Goal: Task Accomplishment & Management: Complete application form

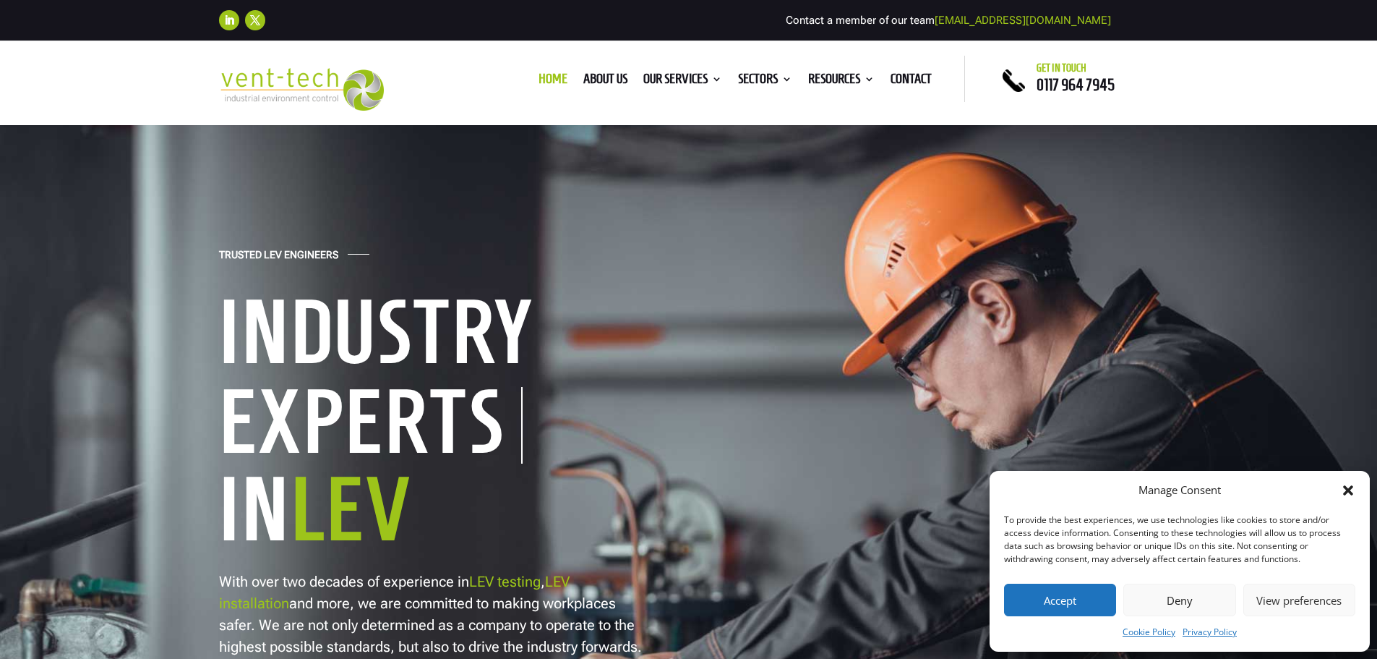
click at [1347, 488] on icon "Close dialog" at bounding box center [1348, 490] width 10 height 10
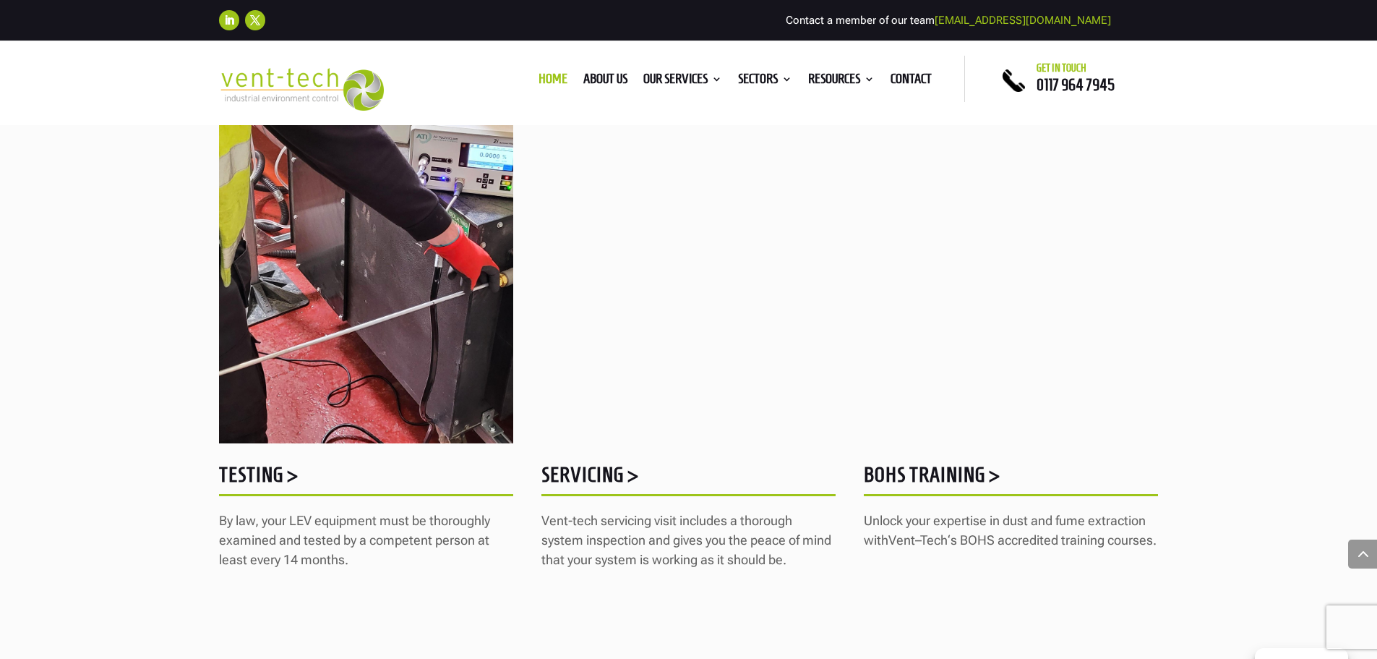
scroll to position [1808, 0]
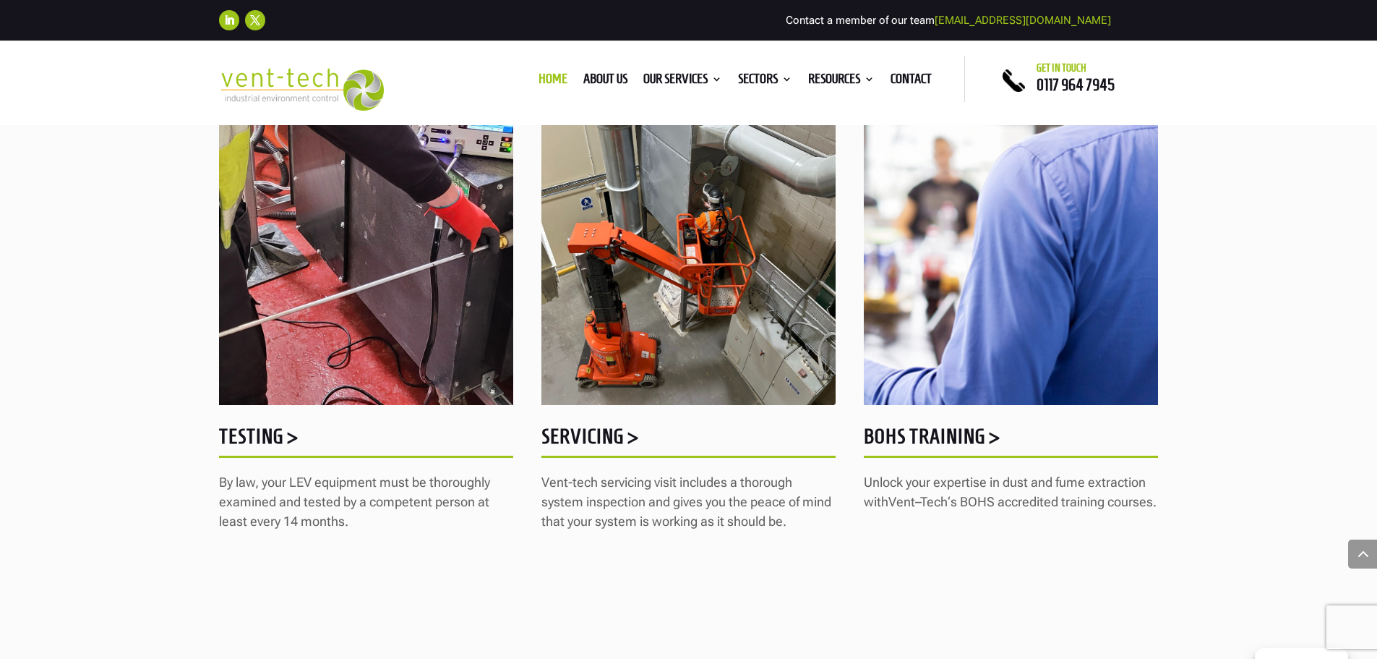
drag, startPoint x: 256, startPoint y: 432, endPoint x: 67, endPoint y: 359, distance: 202.8
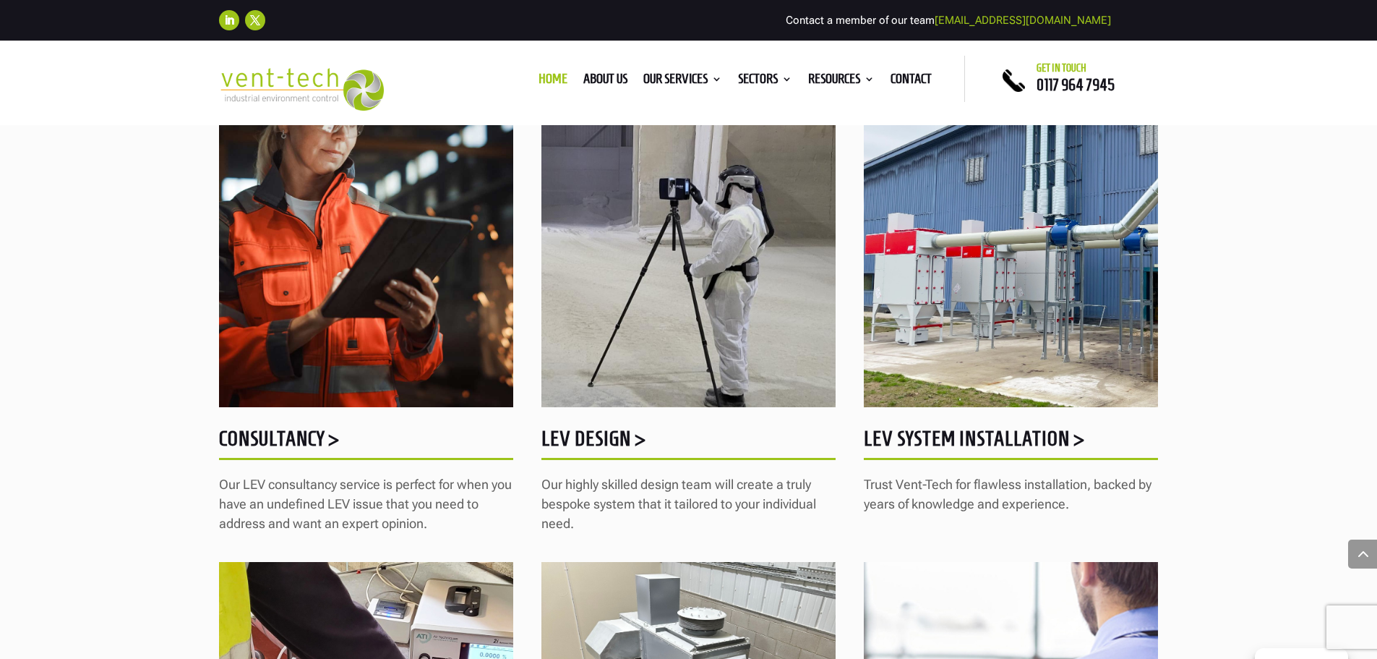
scroll to position [1301, 0]
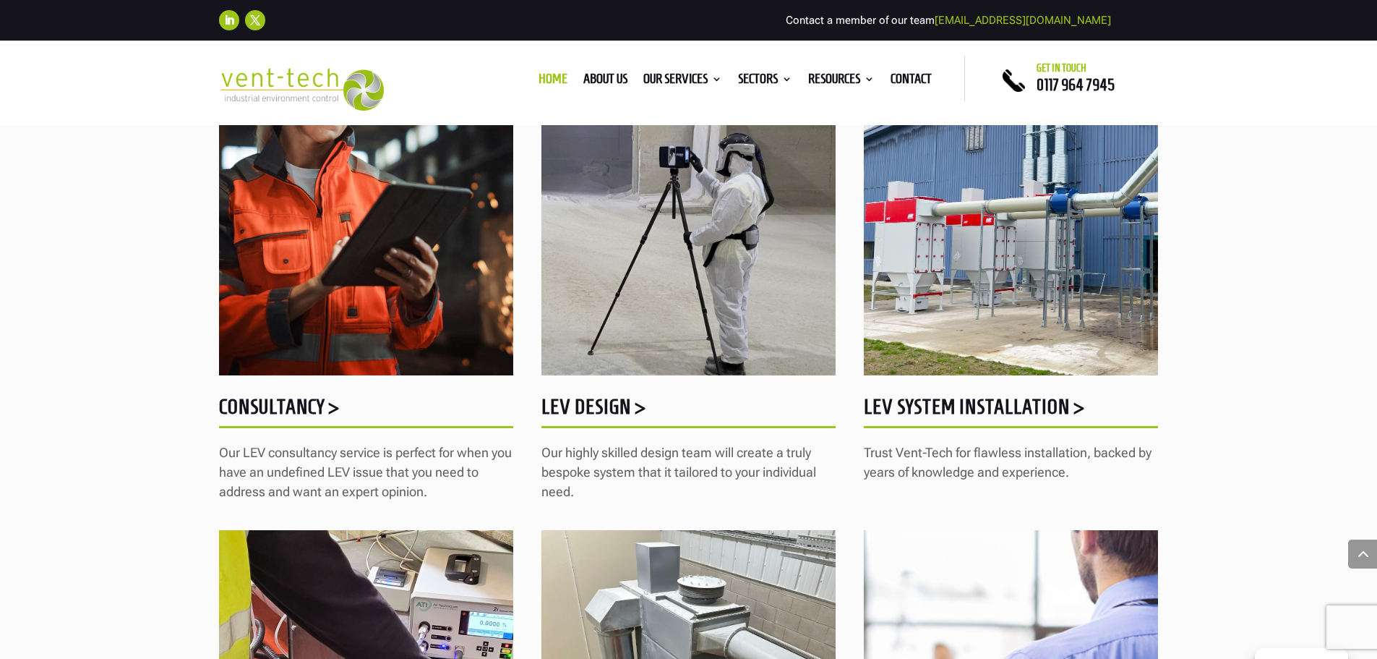
drag, startPoint x: 283, startPoint y: 405, endPoint x: 208, endPoint y: 358, distance: 88.7
click at [189, 344] on div "HOW WE CAN HELP Our LEV services  Get in touch with us today 0117 964 7945 Ven…" at bounding box center [688, 364] width 1377 height 1627
click at [277, 409] on h5 "Consultancy >" at bounding box center [366, 410] width 294 height 28
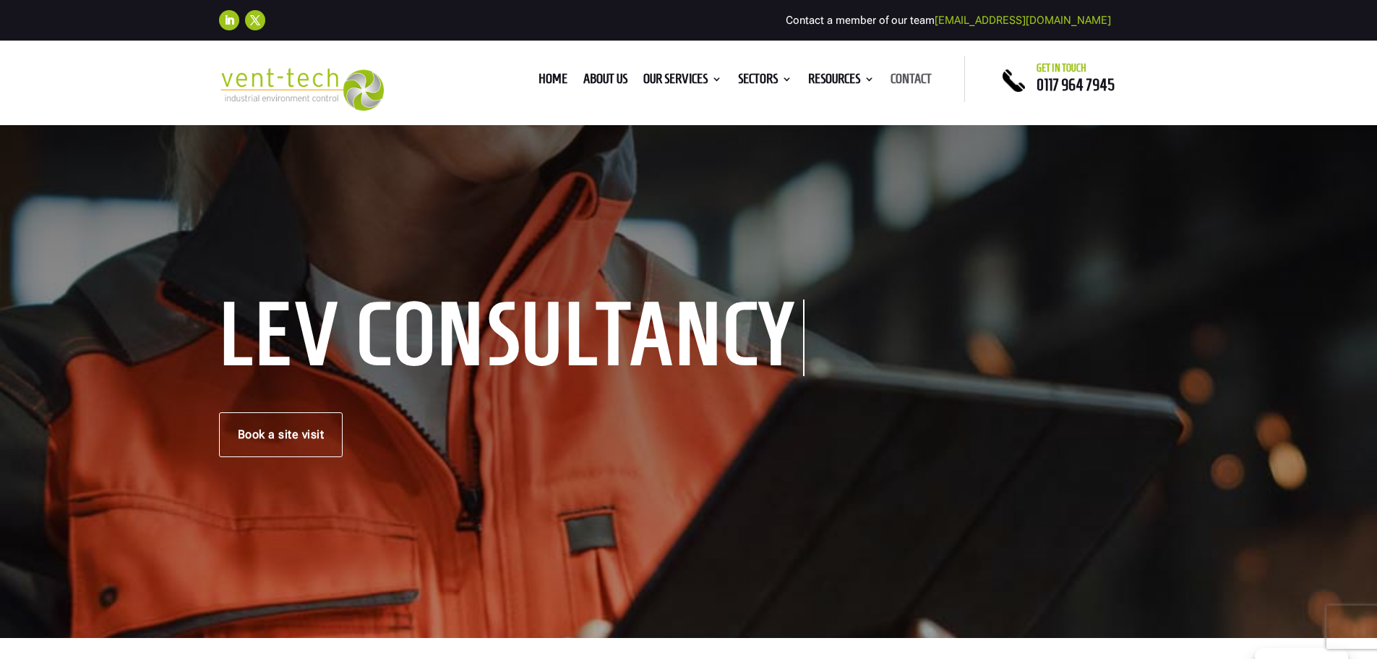
click at [912, 80] on link "Contact" at bounding box center [911, 82] width 41 height 16
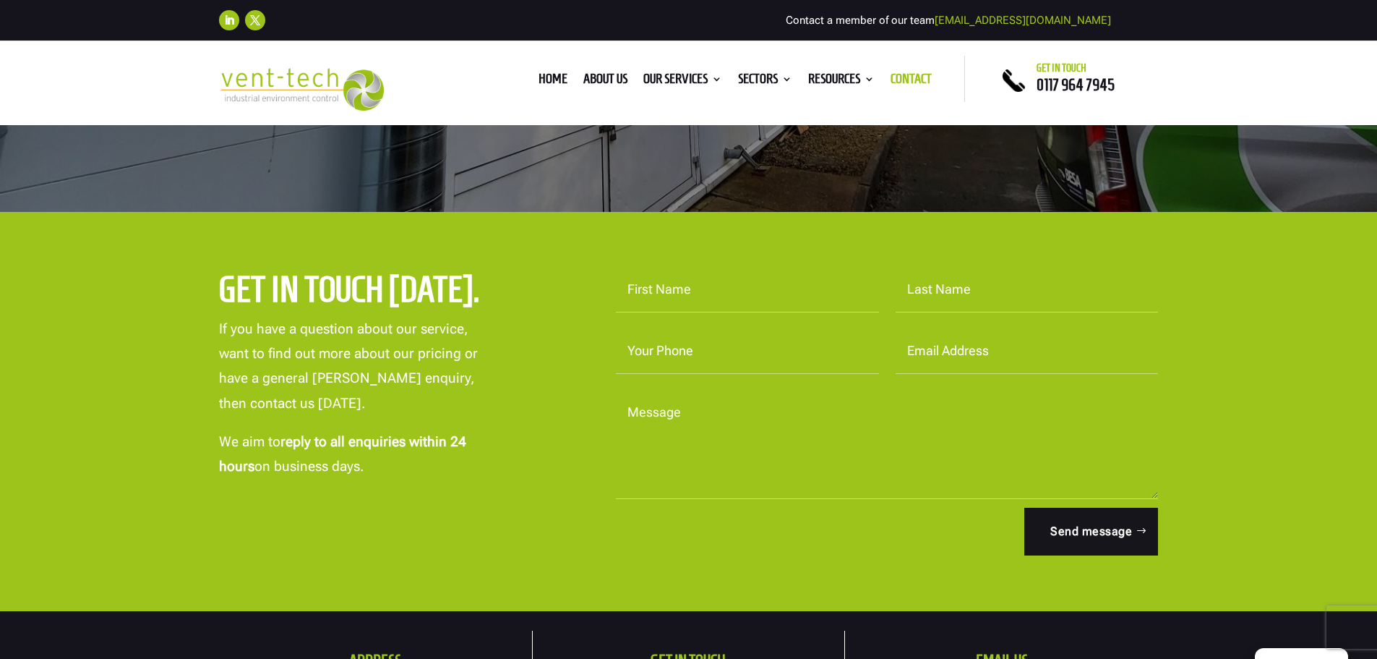
scroll to position [362, 0]
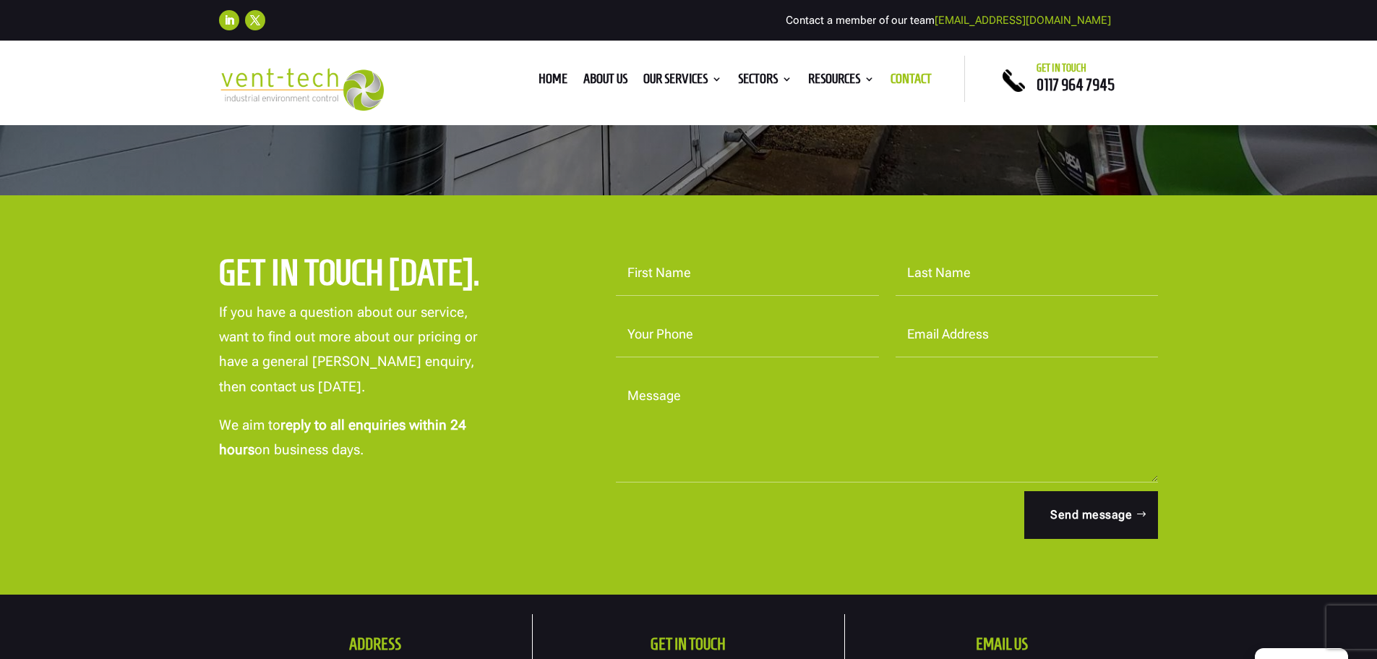
click at [696, 401] on textarea "Message" at bounding box center [887, 428] width 543 height 108
paste textarea "Good Morning, We are currently reviewing the Health and Safety for our two comp…"
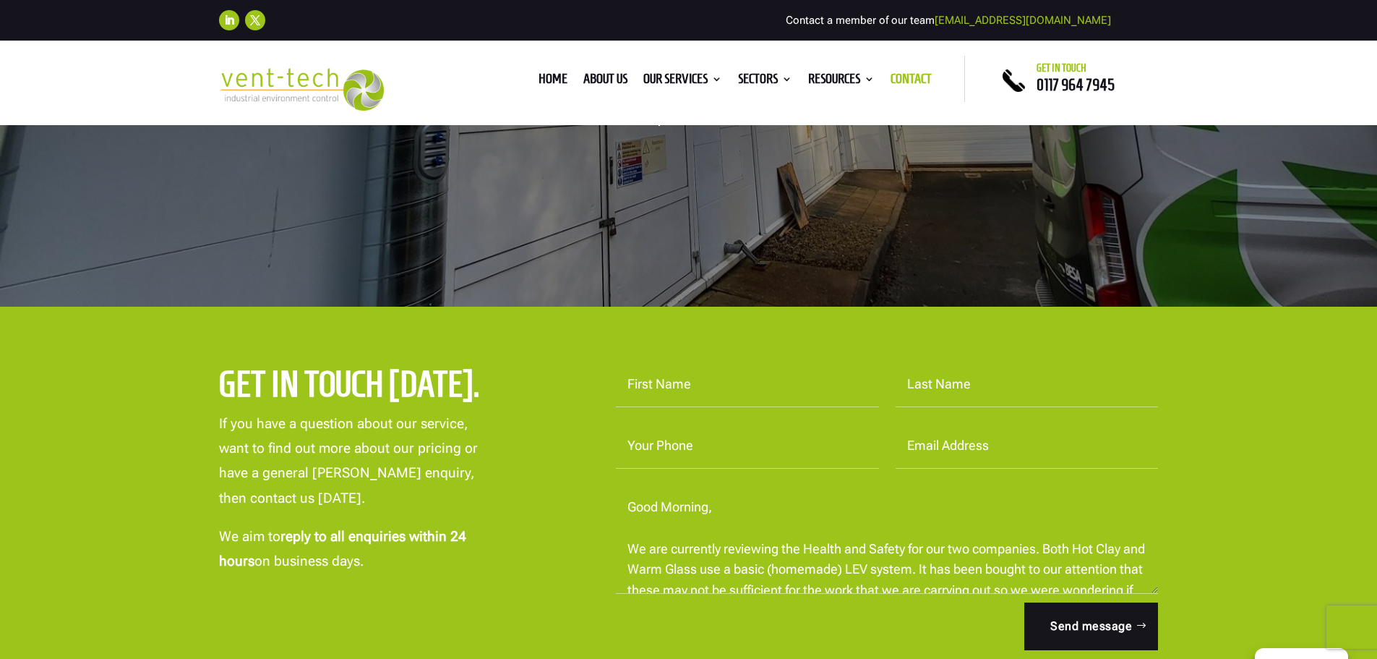
scroll to position [217, 0]
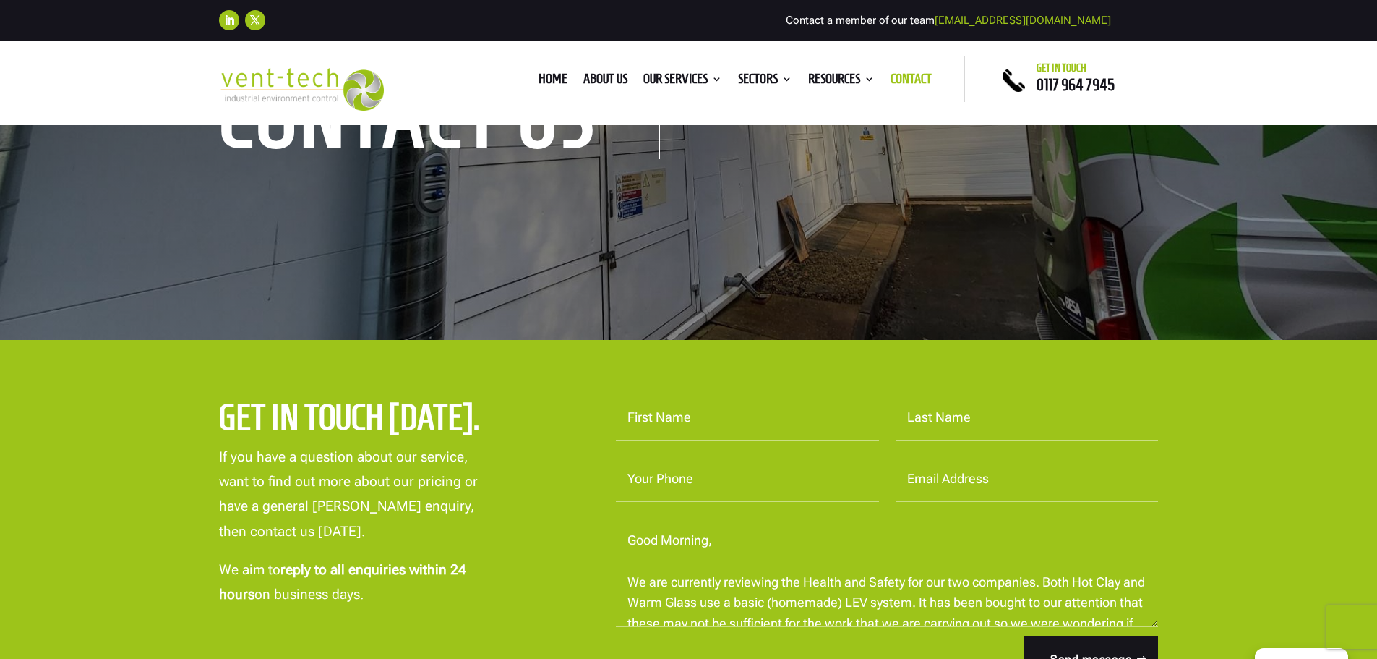
type textarea "Good Morning, We are currently reviewing the Health and Safety for our two comp…"
click at [697, 417] on input "First Name" at bounding box center [747, 418] width 263 height 45
type input "[PERSON_NAME]"
click at [698, 429] on input "[PERSON_NAME]" at bounding box center [747, 418] width 263 height 45
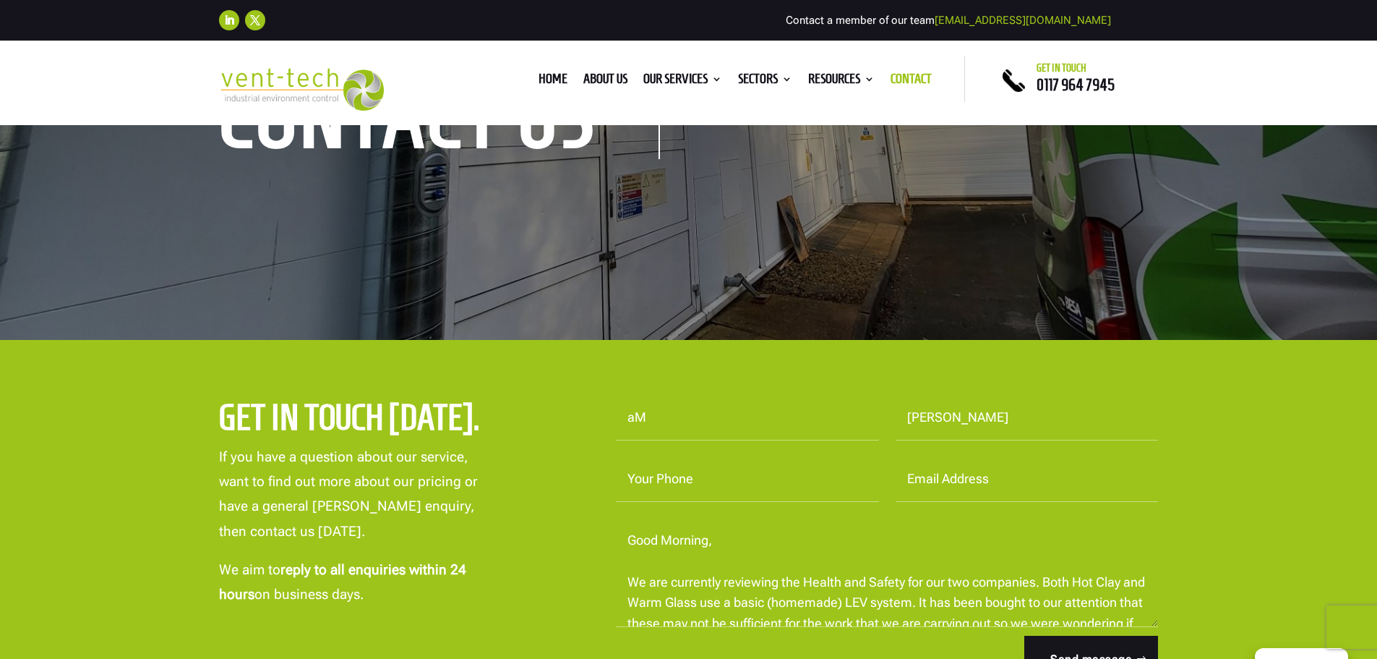
type input "a"
type input "[PERSON_NAME]"
click at [696, 480] on input "Your Phone" at bounding box center [747, 479] width 263 height 45
type input "01934863344"
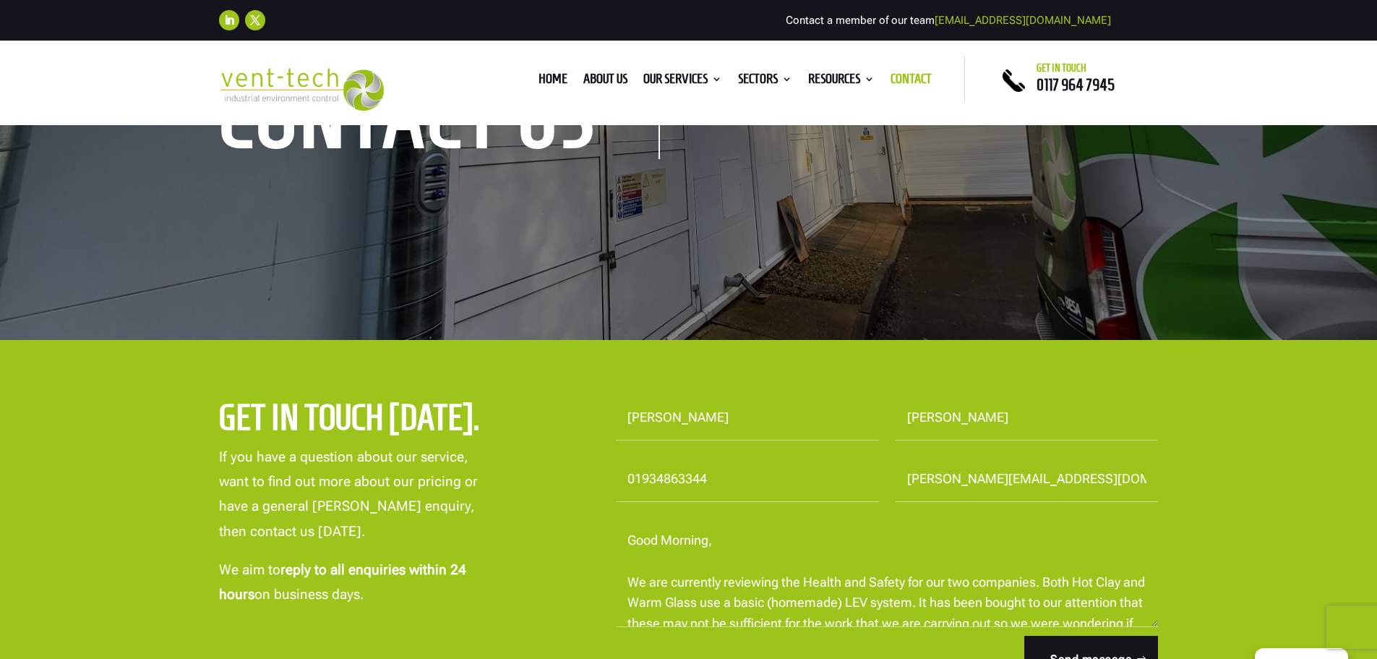
type input "[PERSON_NAME][EMAIL_ADDRESS][DOMAIN_NAME]"
click at [1238, 456] on div "Get in touch [DATE]. If you have a question about our service, want to find out…" at bounding box center [688, 539] width 1377 height 399
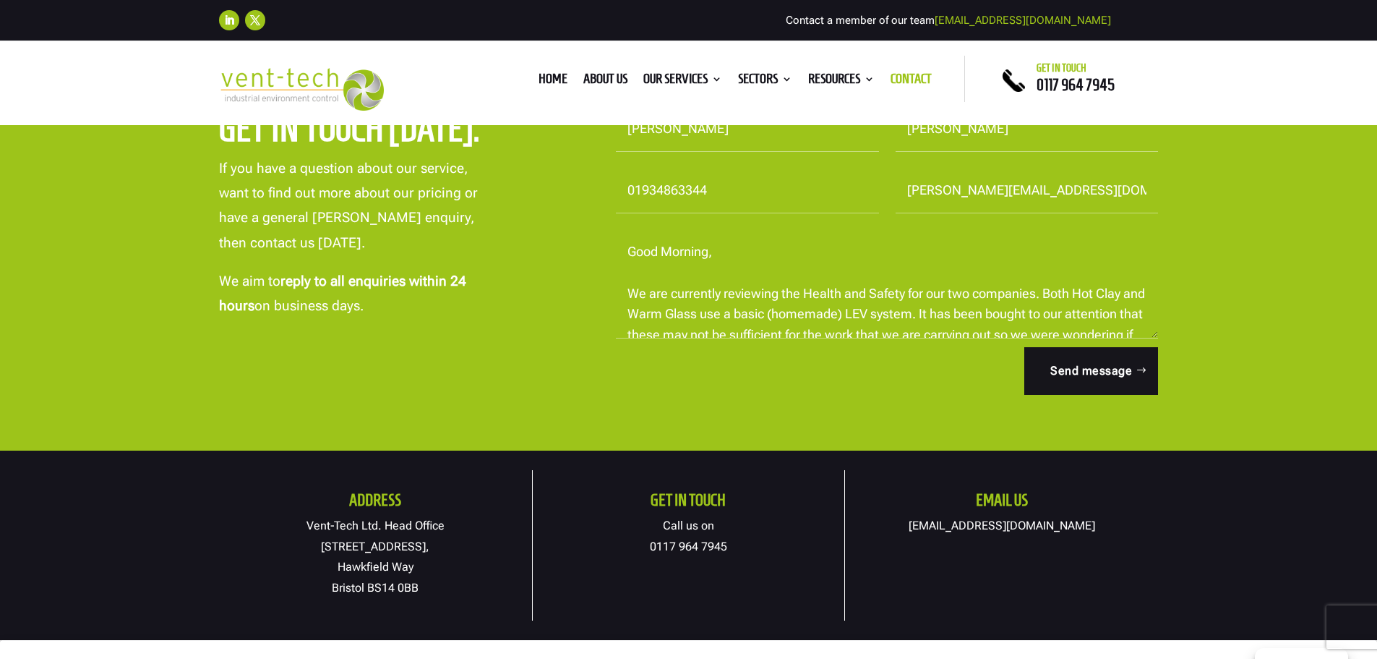
scroll to position [506, 0]
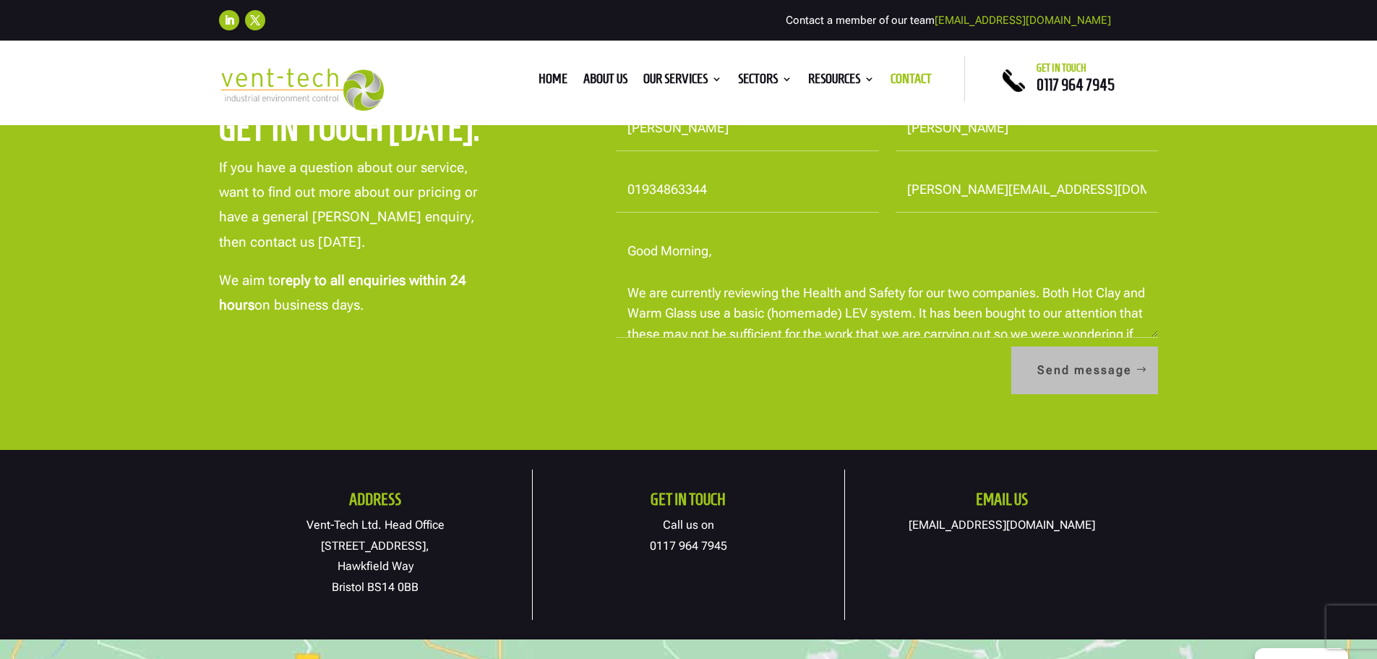
click at [1137, 375] on button "Send message" at bounding box center [1085, 370] width 147 height 48
